Goal: Task Accomplishment & Management: Use online tool/utility

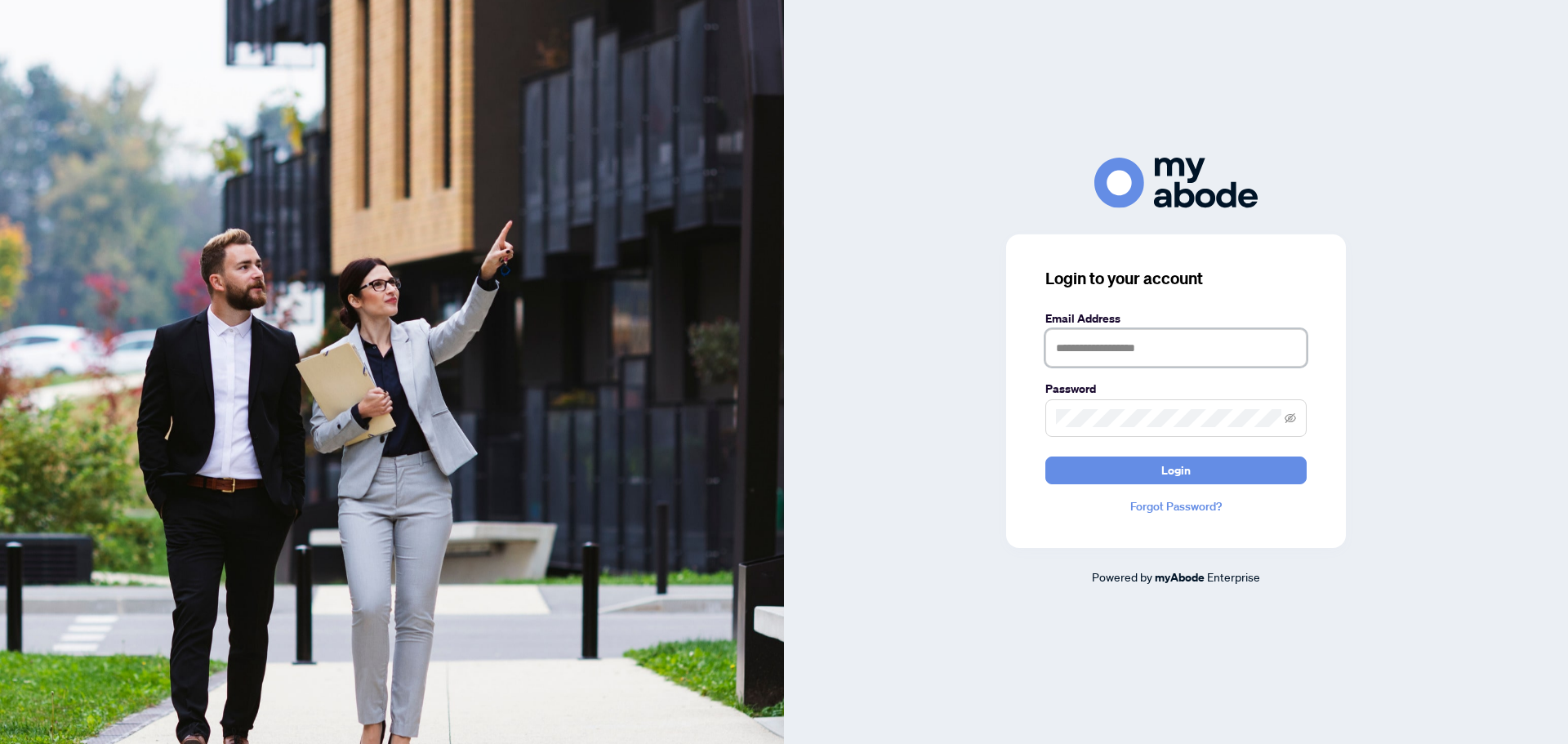
click at [1132, 342] on input "text" at bounding box center [1176, 348] width 261 height 37
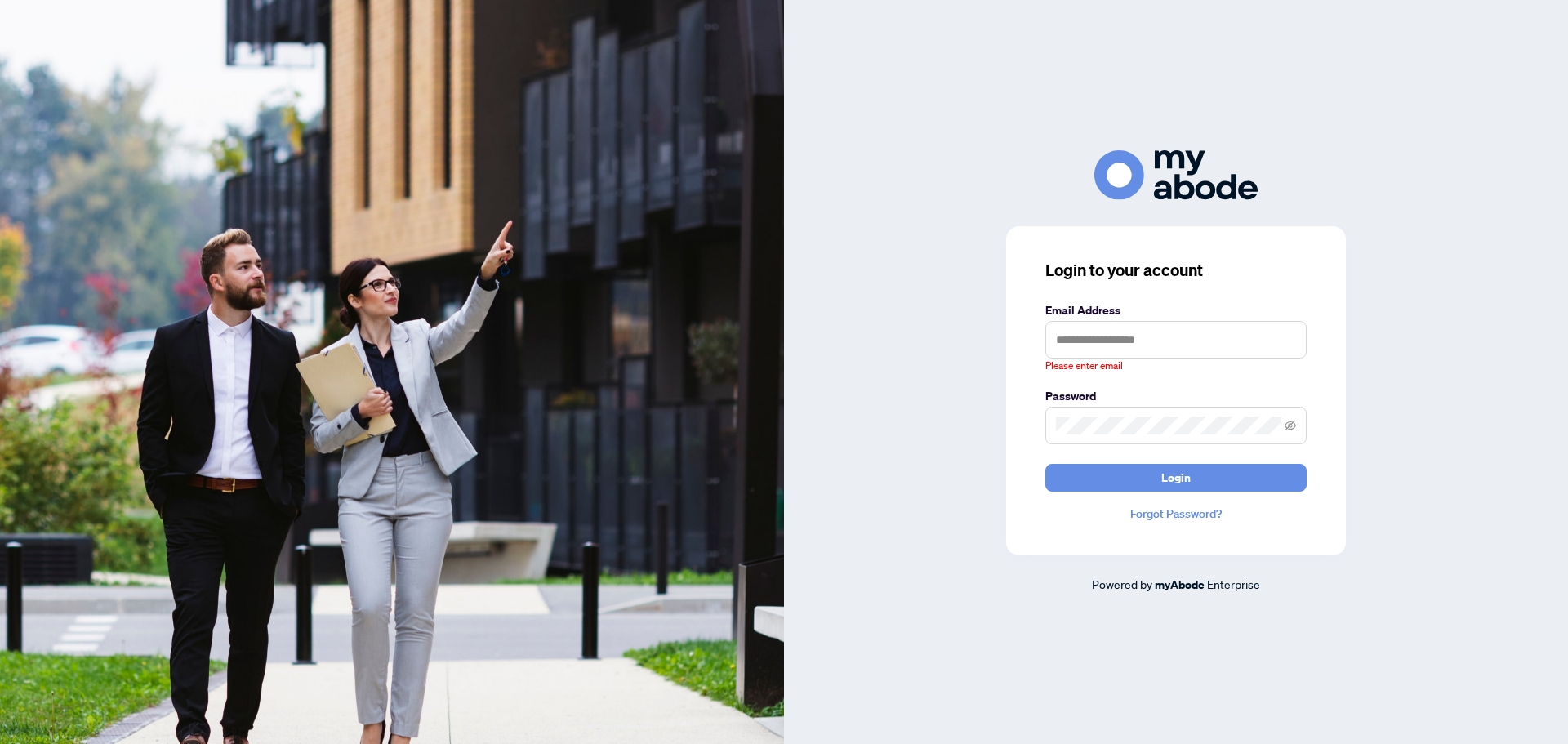
click at [1449, 300] on div "Login to your account Email Address Please enter email Password Login Forgot Pa…" at bounding box center [1175, 372] width 784 height 444
click at [1114, 351] on input "text" at bounding box center [1176, 339] width 261 height 37
type input "**********"
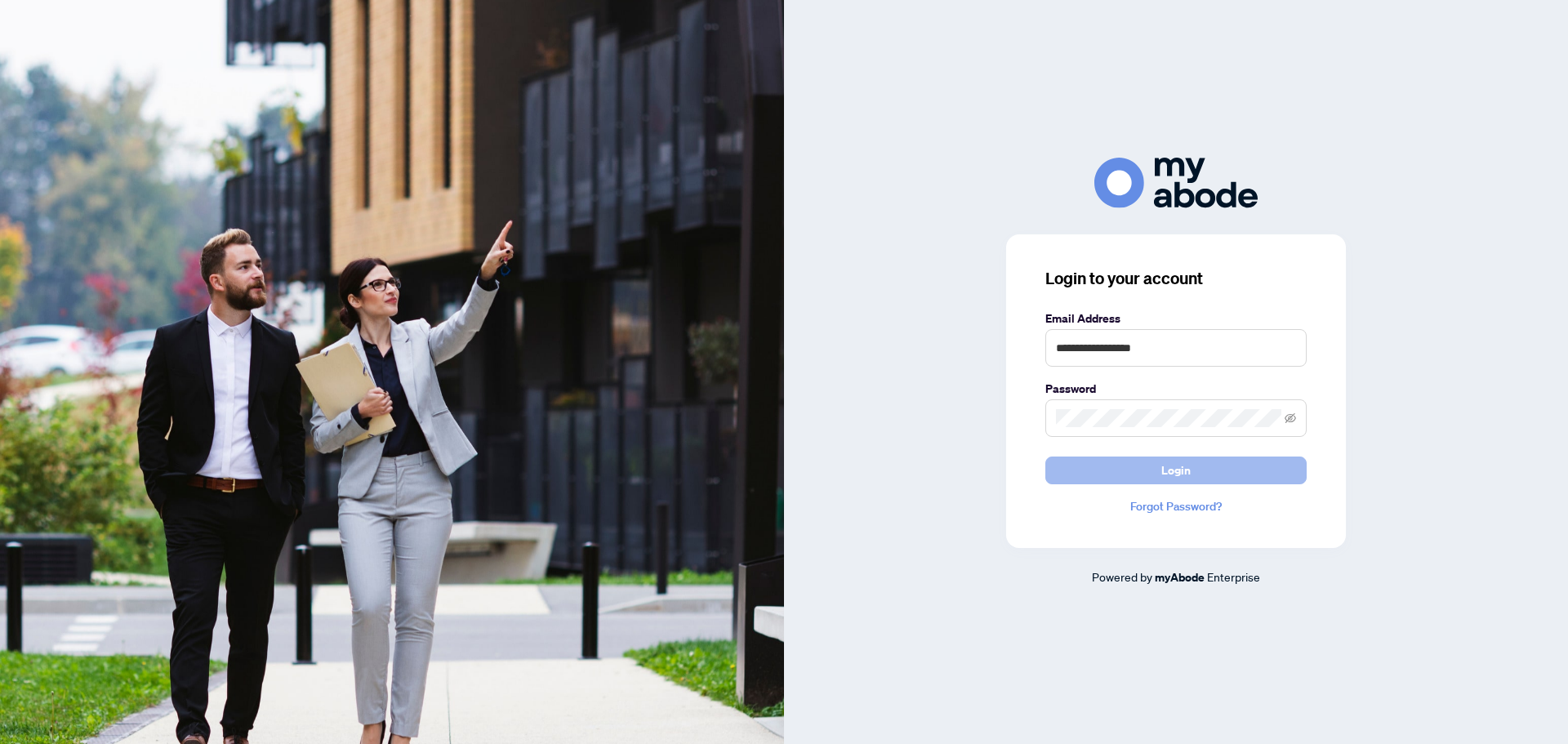
click at [1213, 476] on button "Login" at bounding box center [1176, 471] width 261 height 28
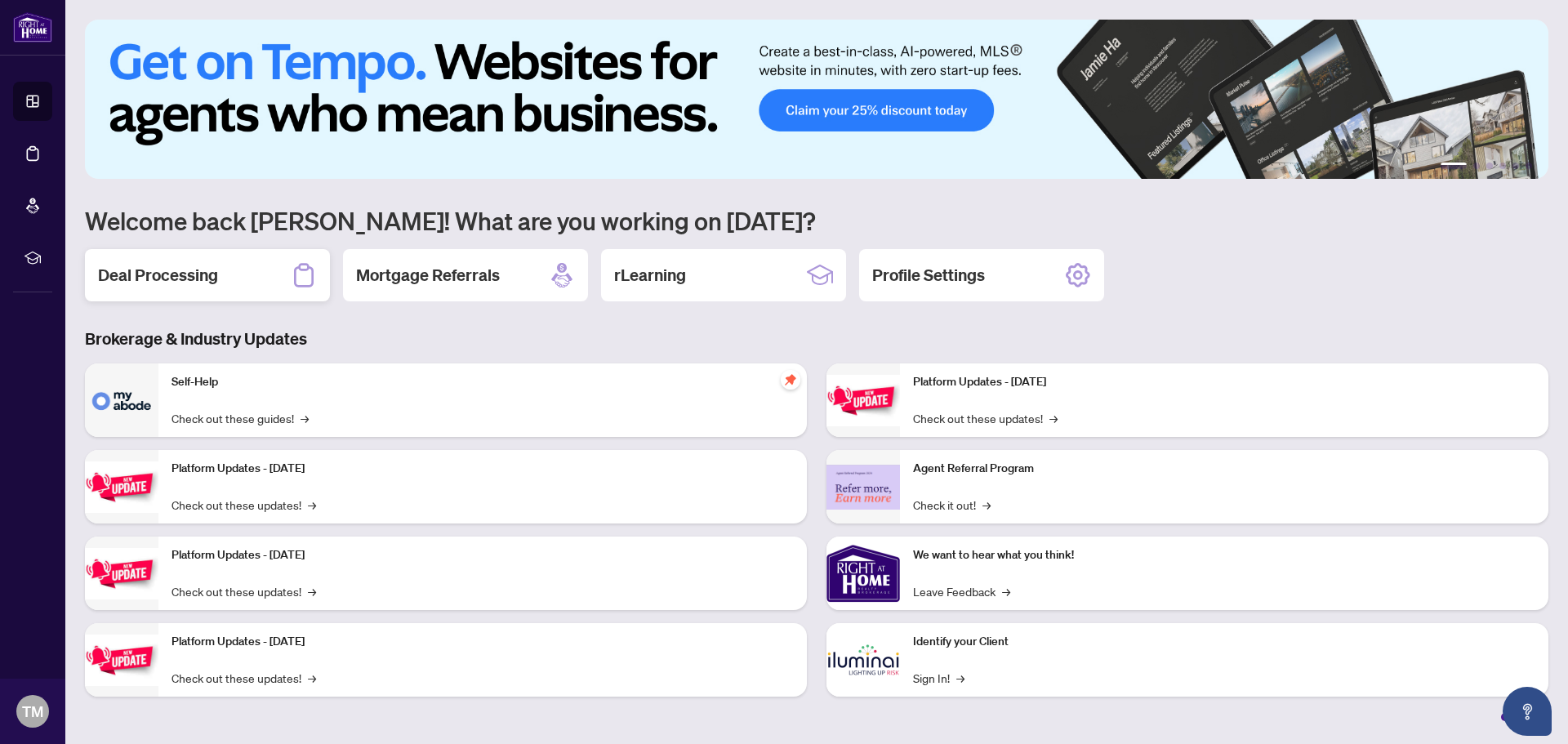
click at [188, 276] on h2 "Deal Processing" at bounding box center [157, 276] width 120 height 23
